Goal: Task Accomplishment & Management: Manage account settings

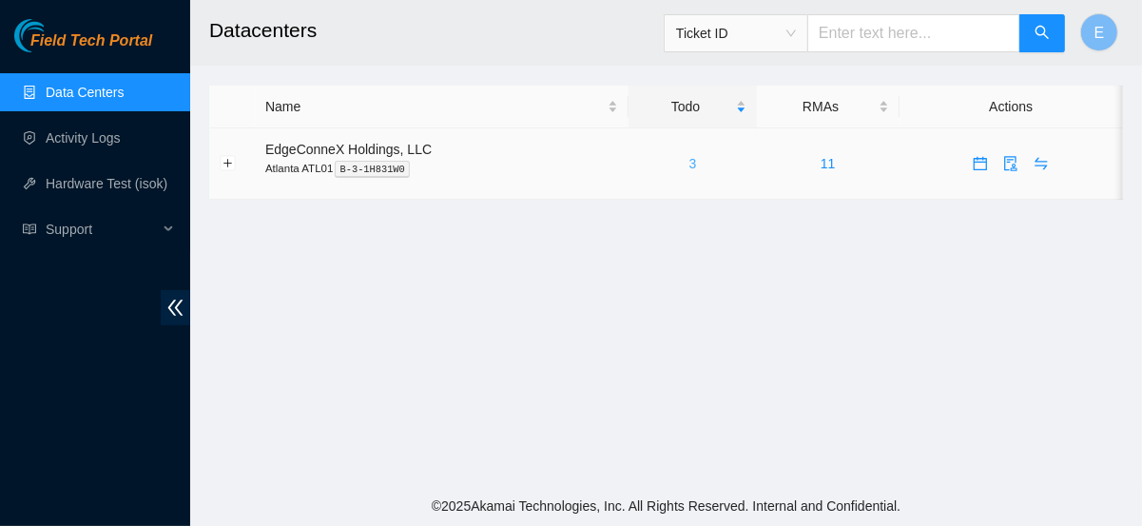
click at [689, 165] on link "3" at bounding box center [693, 163] width 8 height 15
